Goal: Task Accomplishment & Management: Manage account settings

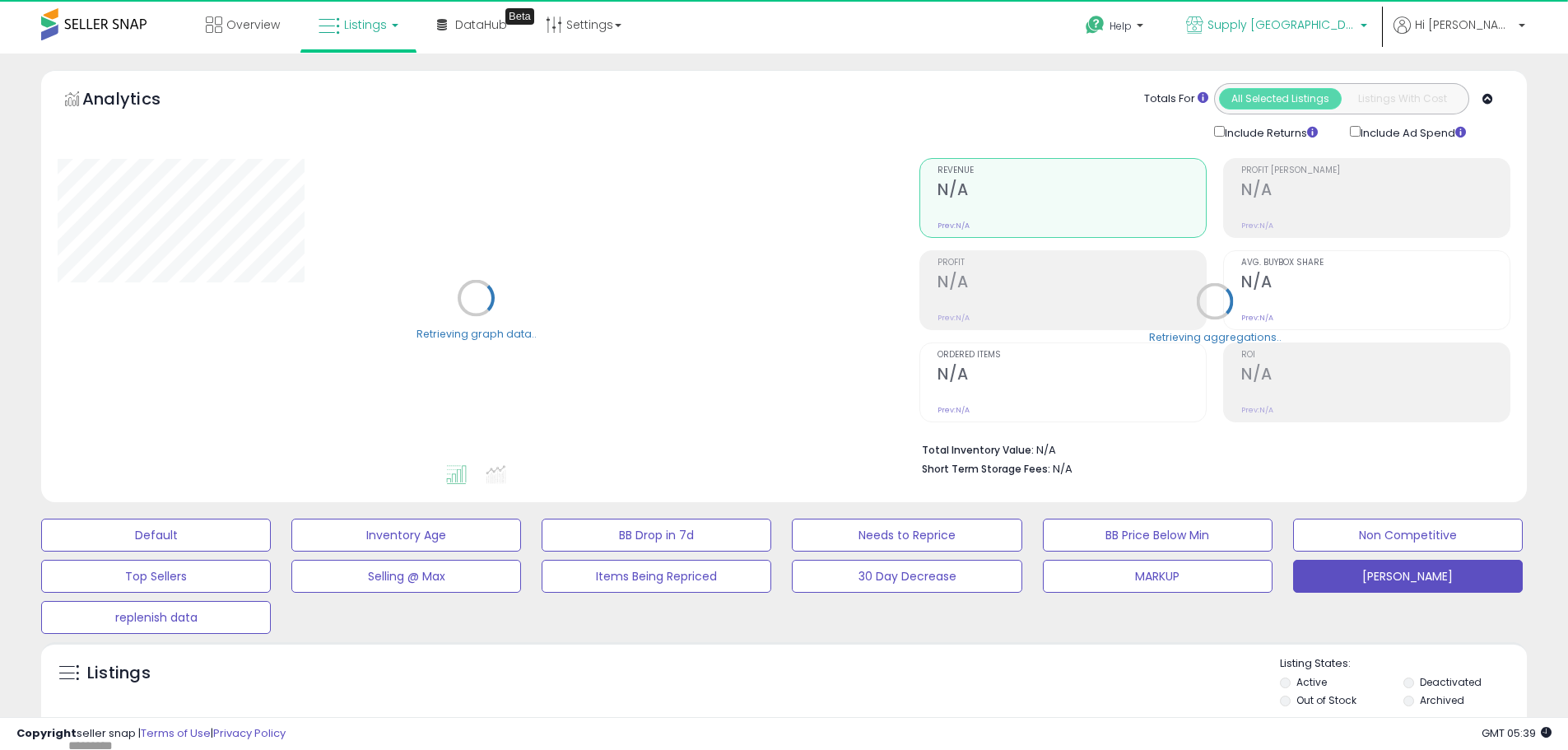
click at [1271, 35] on p "Supply [GEOGRAPHIC_DATA]" at bounding box center [1277, 26] width 181 height 20
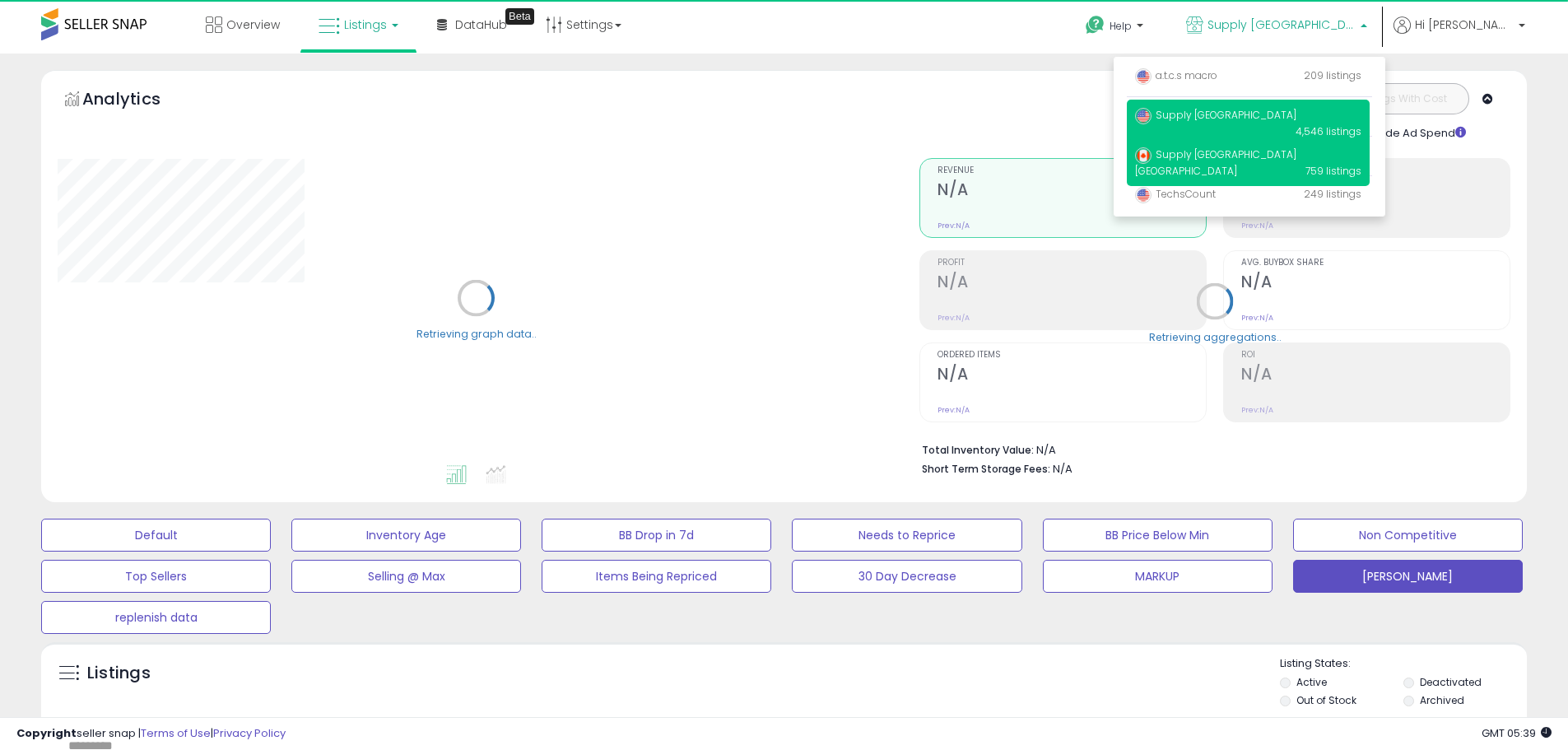
click at [1235, 143] on p "Supply House Market Place CA 759 listings" at bounding box center [1248, 163] width 243 height 47
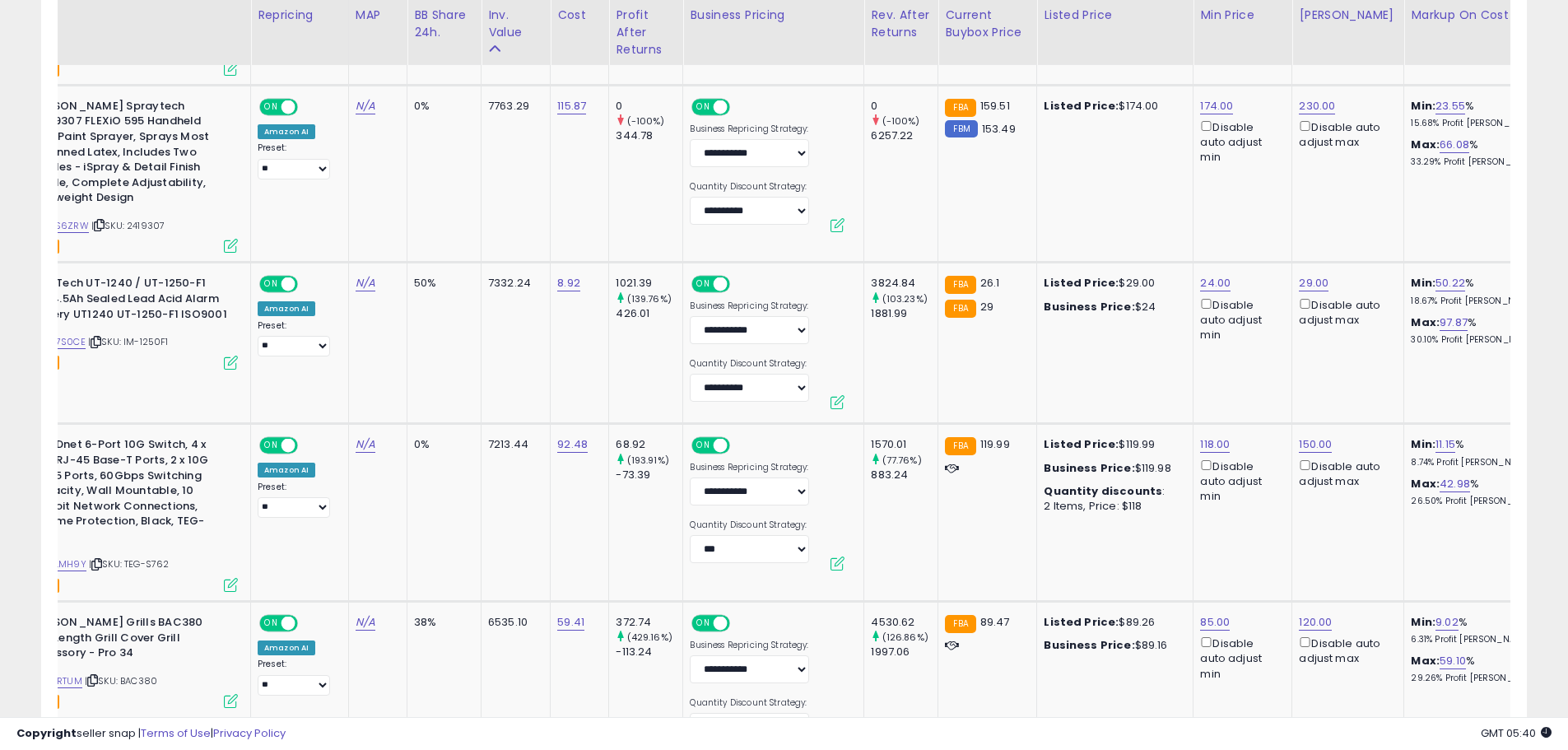
scroll to position [0, 167]
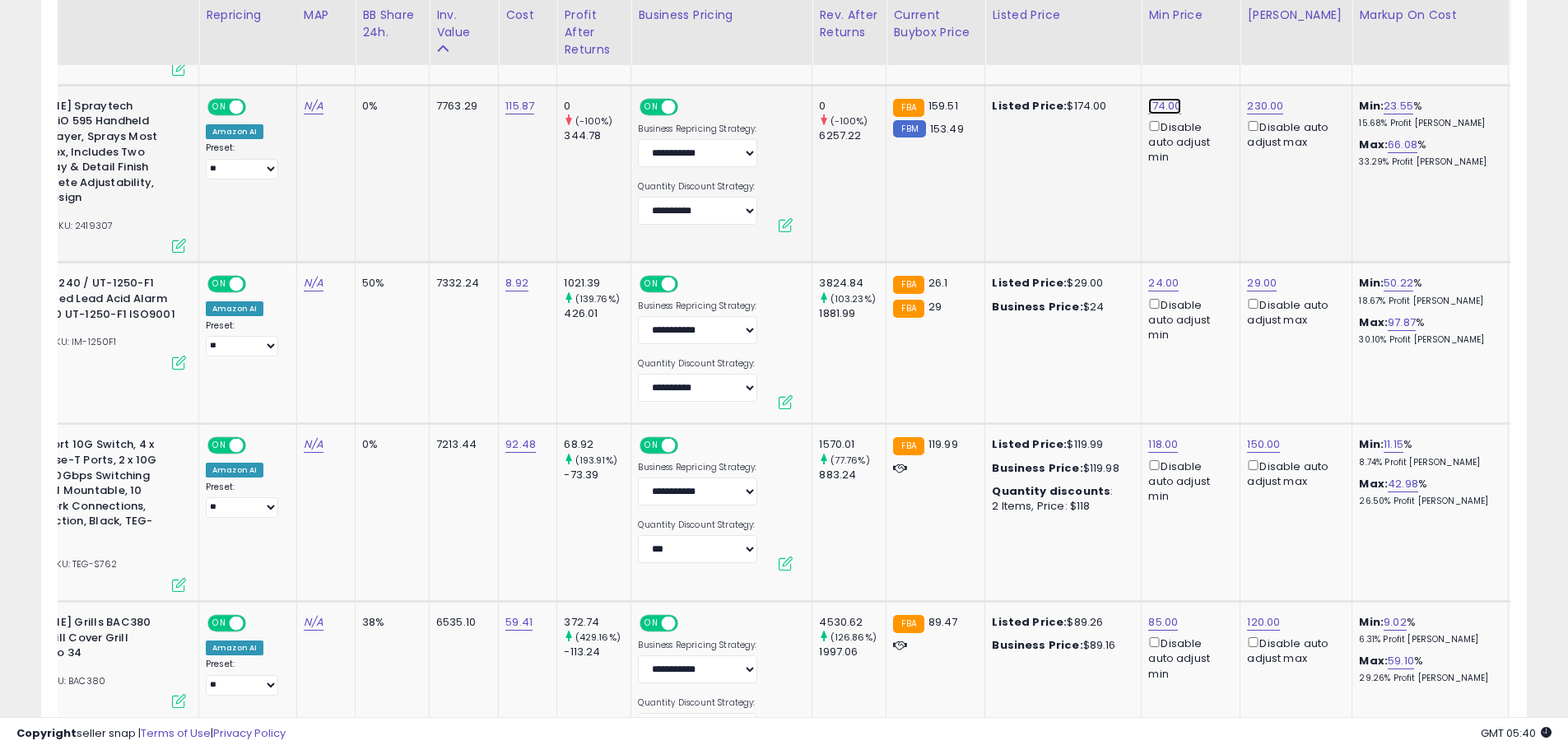
click at [1148, 109] on link "174.00" at bounding box center [1165, 106] width 33 height 17
drag, startPoint x: 1101, startPoint y: 71, endPoint x: 977, endPoint y: 74, distance: 124.0
type input "***"
click at [1220, 59] on button "submit" at bounding box center [1206, 63] width 28 height 24
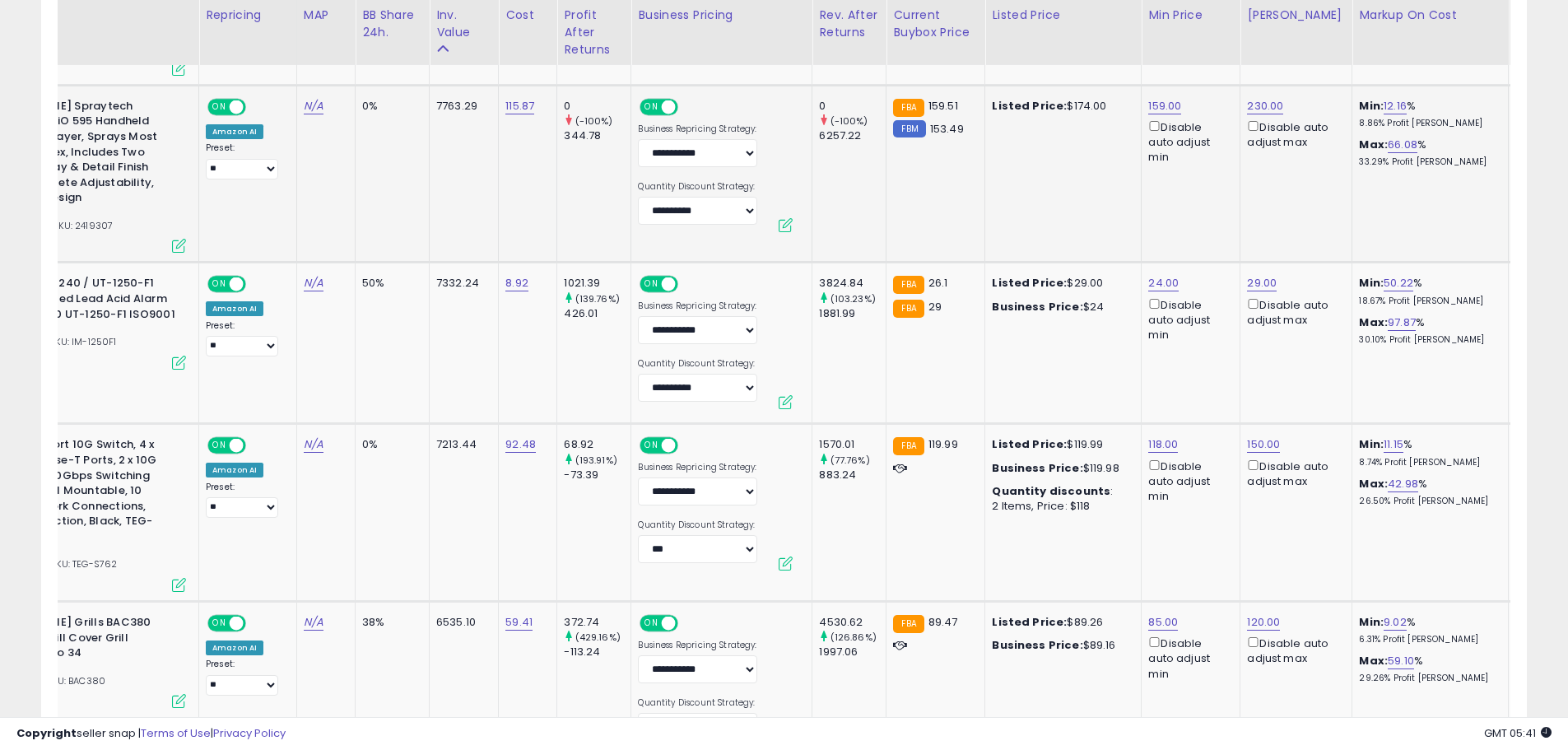
click at [359, 718] on div "Copyright seller snap | Terms of Use | Privacy Policy GMT 05:41 Authorization r…" at bounding box center [784, 733] width 1568 height 33
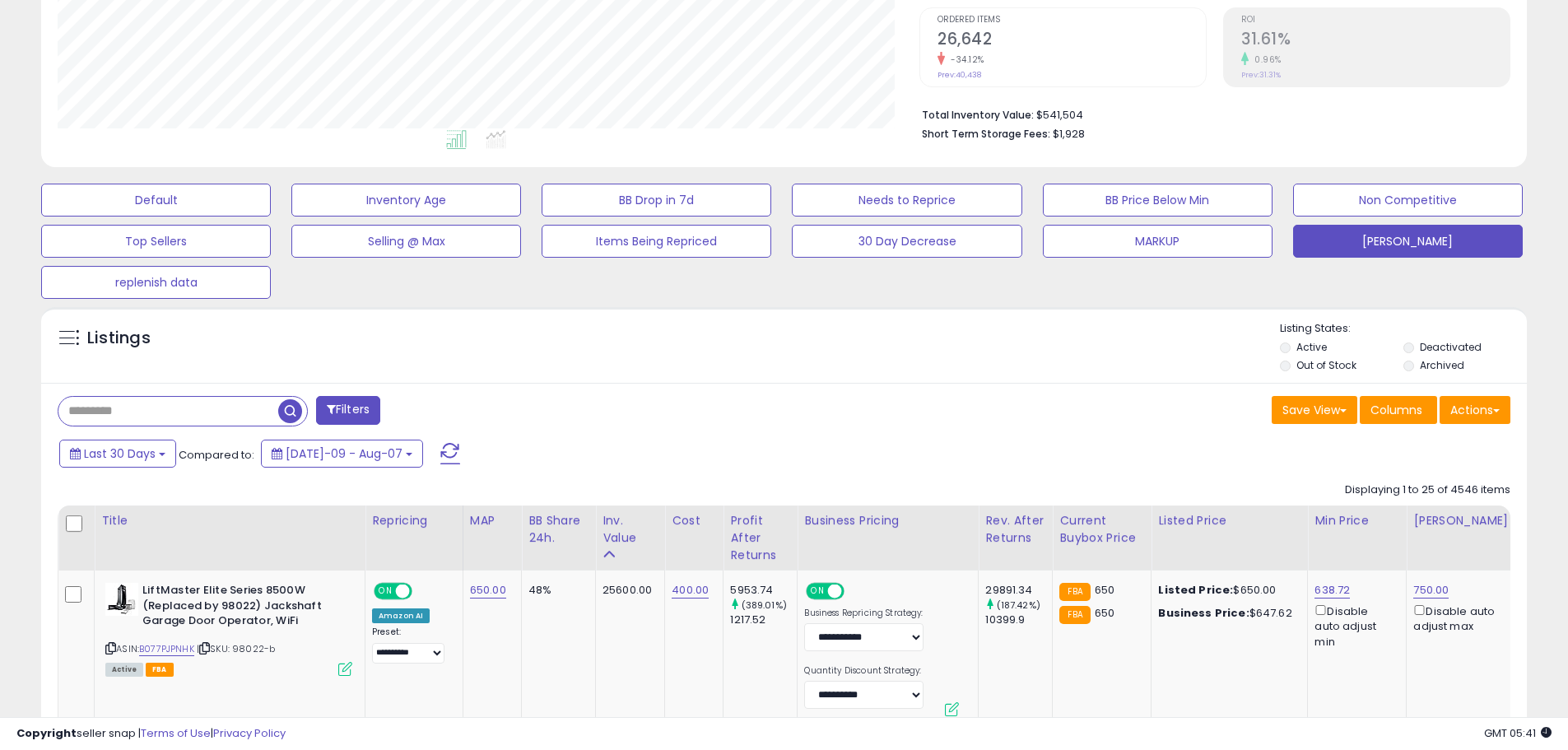
scroll to position [329, 0]
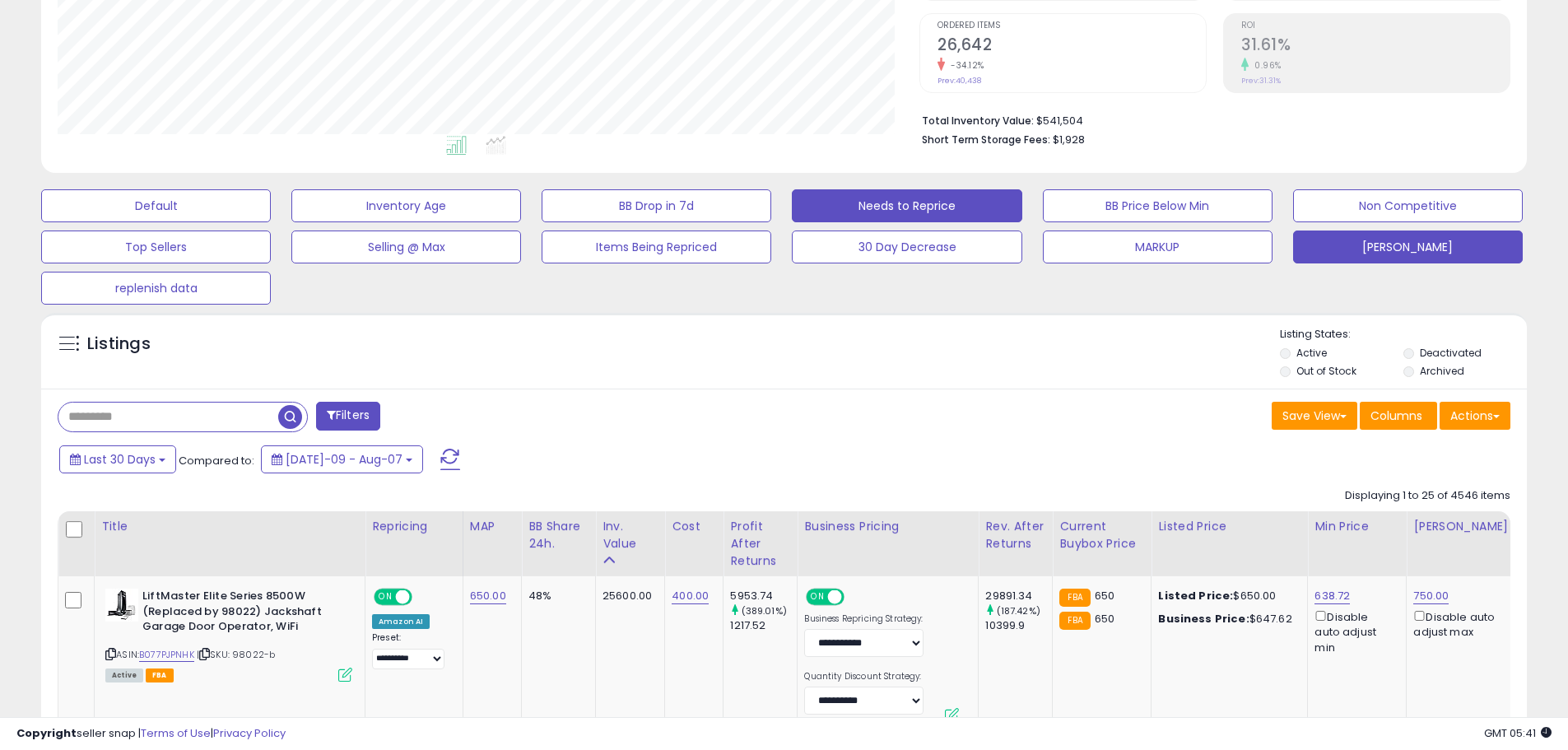
click at [966, 212] on button "Needs to Reprice" at bounding box center [907, 206] width 230 height 33
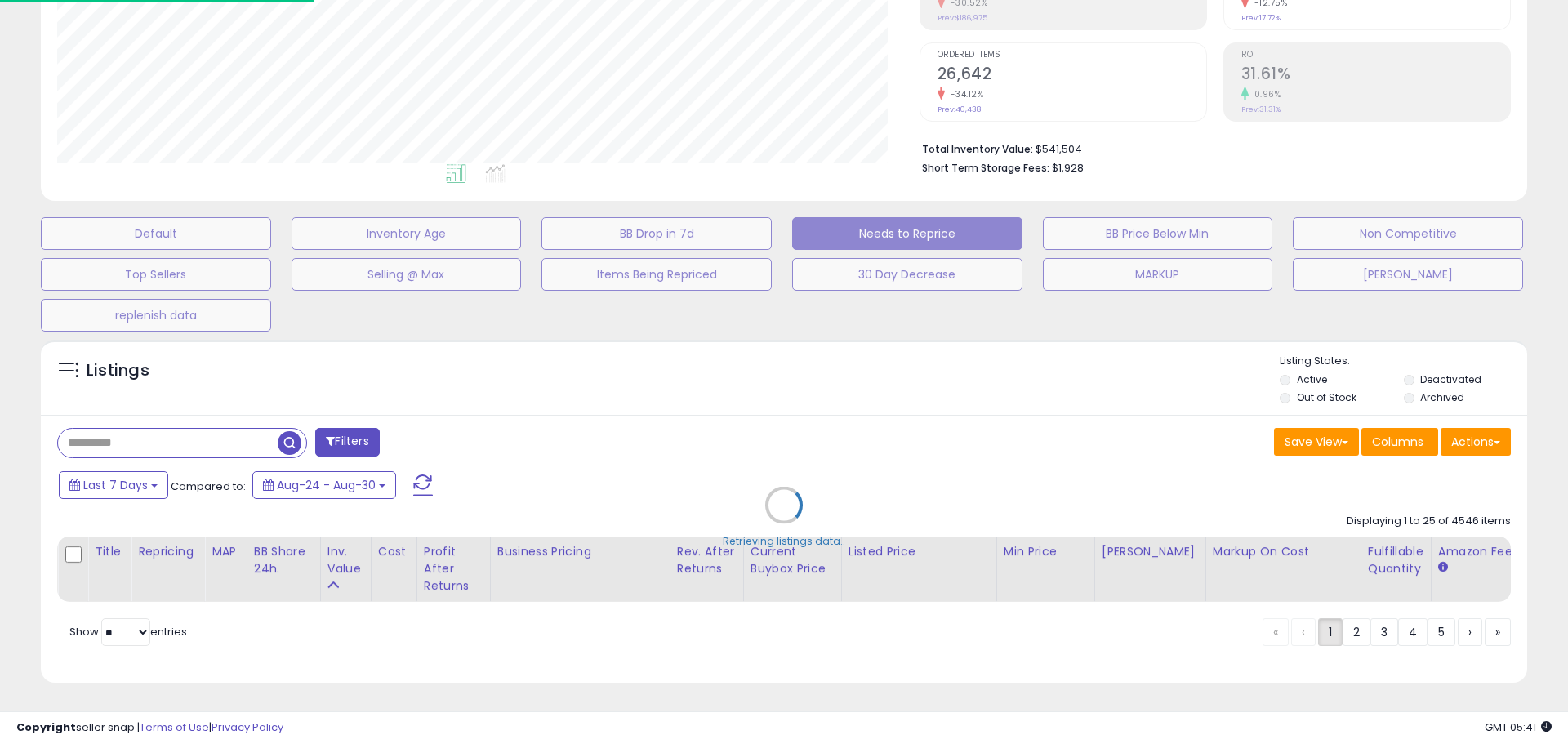
scroll to position [334, 862]
select select "**"
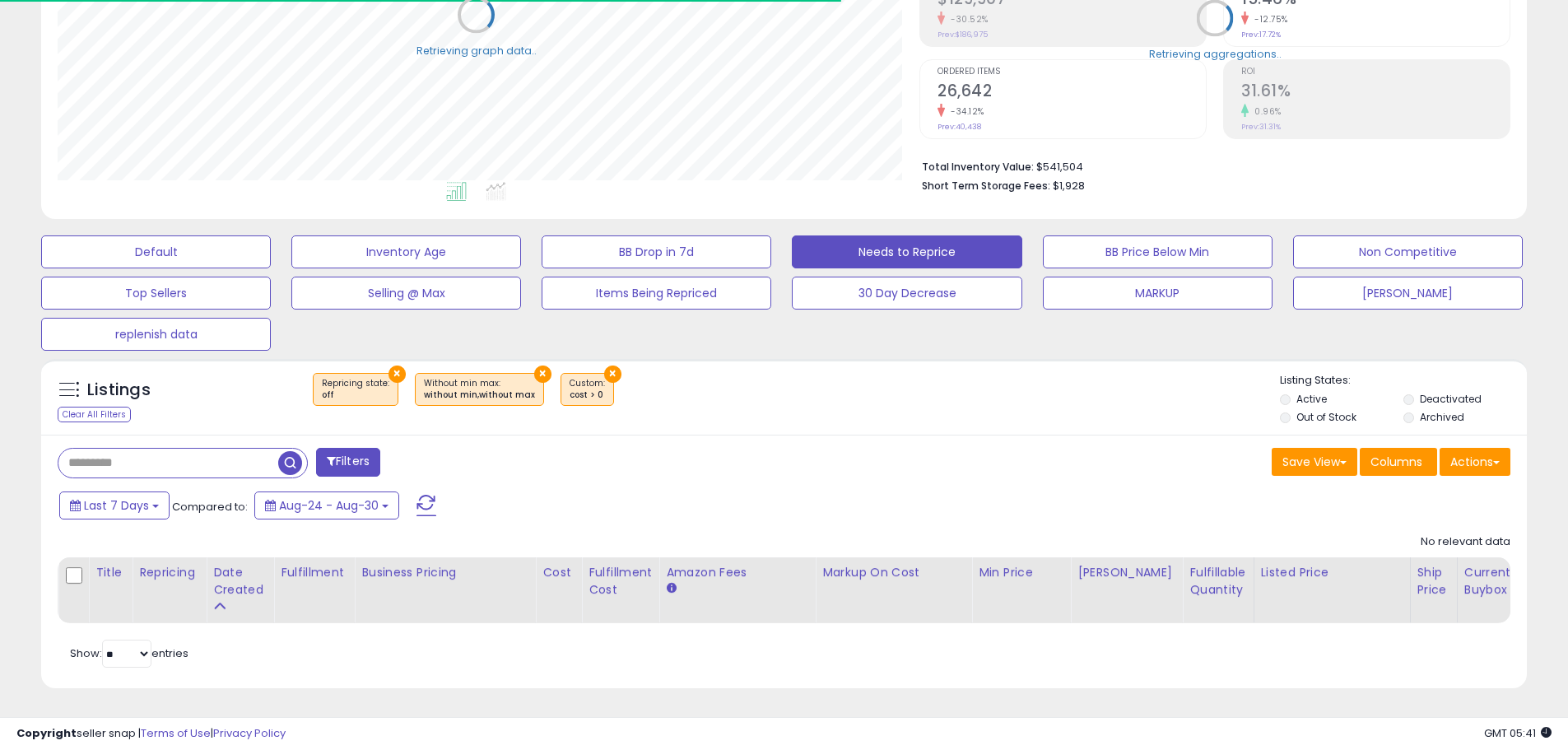
scroll to position [822680, 822060]
